Goal: Check status: Check status

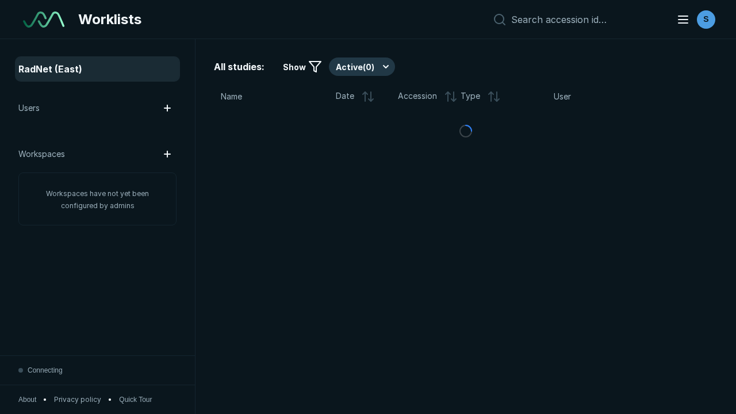
scroll to position [2956, 3726]
